Goal: Task Accomplishment & Management: Complete application form

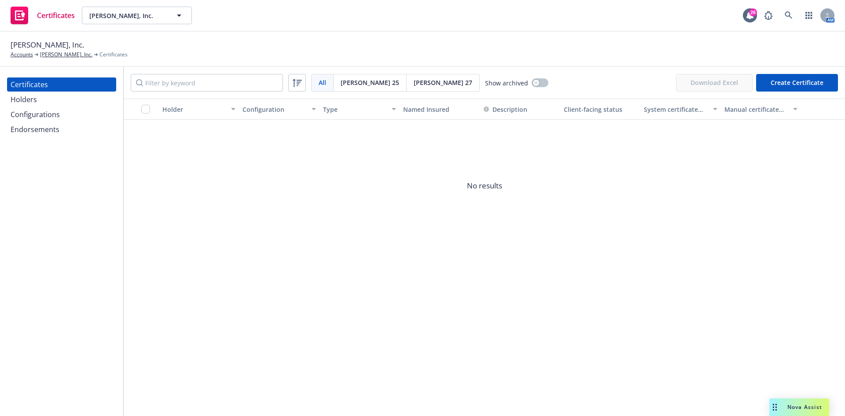
drag, startPoint x: 361, startPoint y: 84, endPoint x: 385, endPoint y: 84, distance: 24.2
click at [361, 84] on span "[PERSON_NAME] 25" at bounding box center [370, 82] width 59 height 9
click at [414, 83] on span "[PERSON_NAME] 27" at bounding box center [443, 82] width 59 height 9
drag, startPoint x: 345, startPoint y: 85, endPoint x: 350, endPoint y: 83, distance: 5.6
click at [347, 84] on span "[PERSON_NAME] 25" at bounding box center [370, 82] width 59 height 9
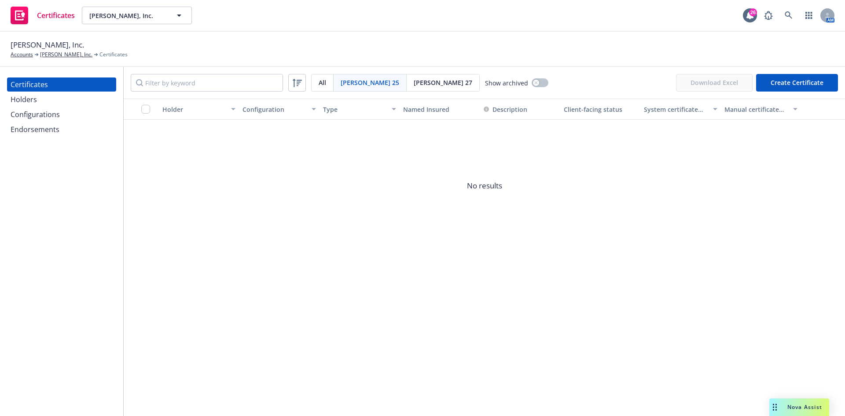
click at [461, 48] on div "[PERSON_NAME], Inc. Accounts [PERSON_NAME], Inc. Certificates" at bounding box center [423, 48] width 824 height 19
click at [804, 88] on button "Create Certificate" at bounding box center [797, 83] width 82 height 18
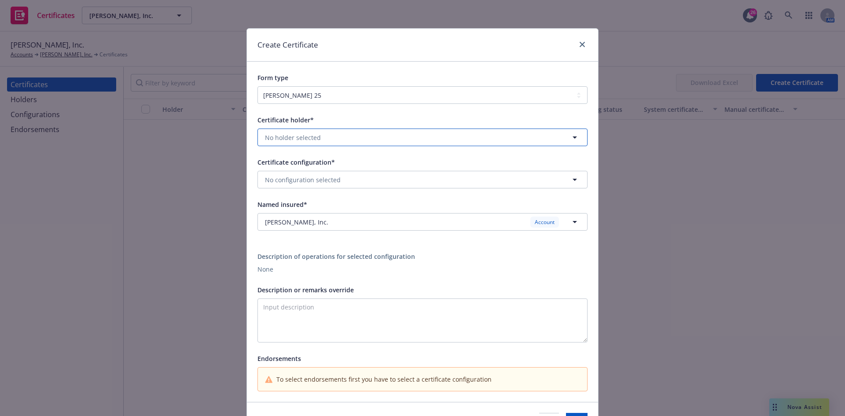
click at [325, 137] on button "No holder selected" at bounding box center [422, 138] width 330 height 18
drag, startPoint x: 419, startPoint y: 116, endPoint x: 442, endPoint y: 111, distance: 24.3
click at [419, 115] on div "Certificate holder*" at bounding box center [422, 119] width 330 height 11
click at [582, 44] on link "close" at bounding box center [582, 44] width 11 height 11
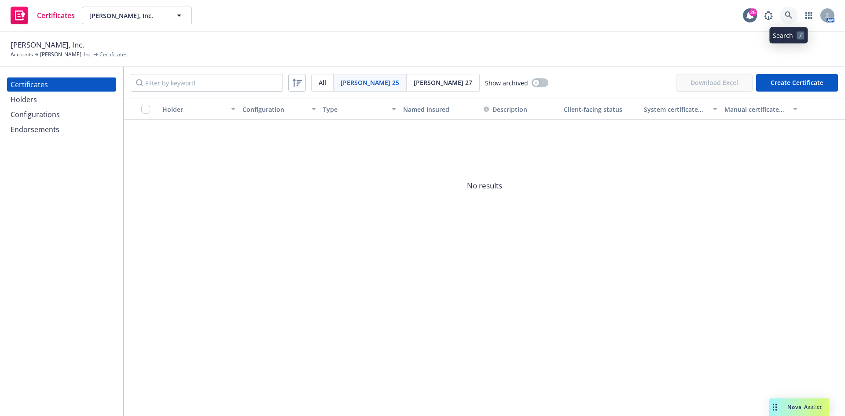
click at [790, 10] on link at bounding box center [789, 16] width 18 height 18
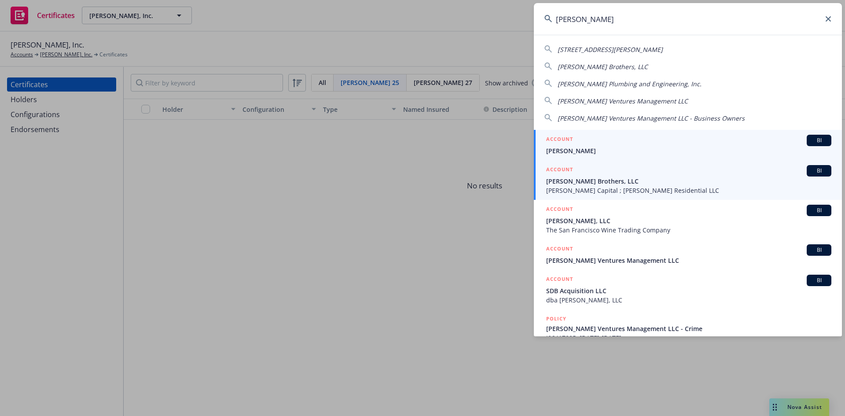
type input "[PERSON_NAME]"
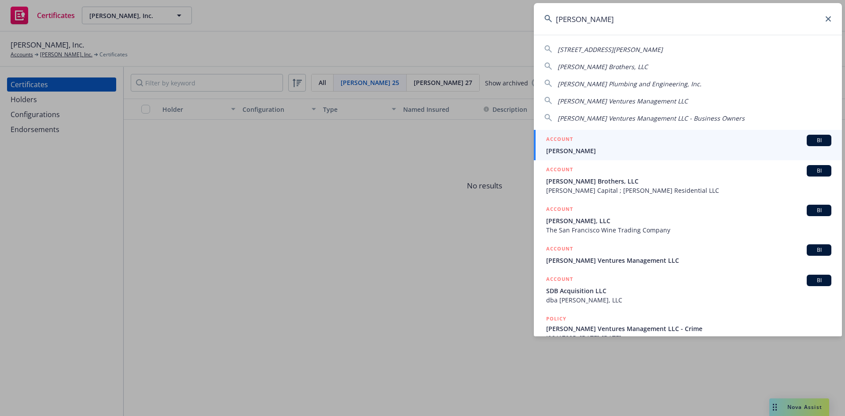
drag, startPoint x: 570, startPoint y: 184, endPoint x: 580, endPoint y: 184, distance: 9.2
click at [571, 184] on span "[PERSON_NAME] Brothers, LLC" at bounding box center [688, 180] width 285 height 9
